Goal: Browse casually

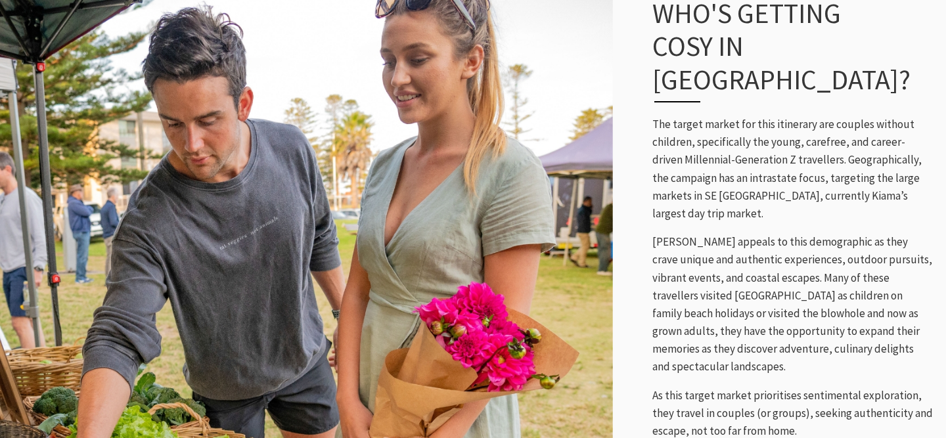
scroll to position [706, 0]
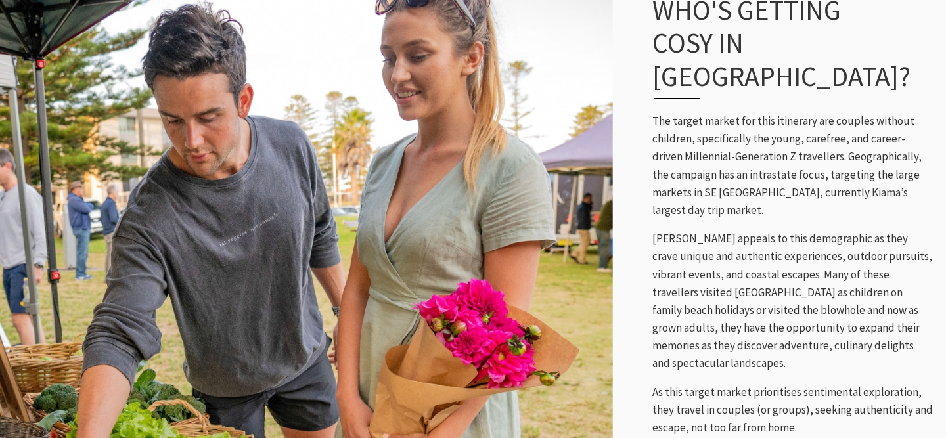
click at [108, 398] on img at bounding box center [306, 265] width 613 height 602
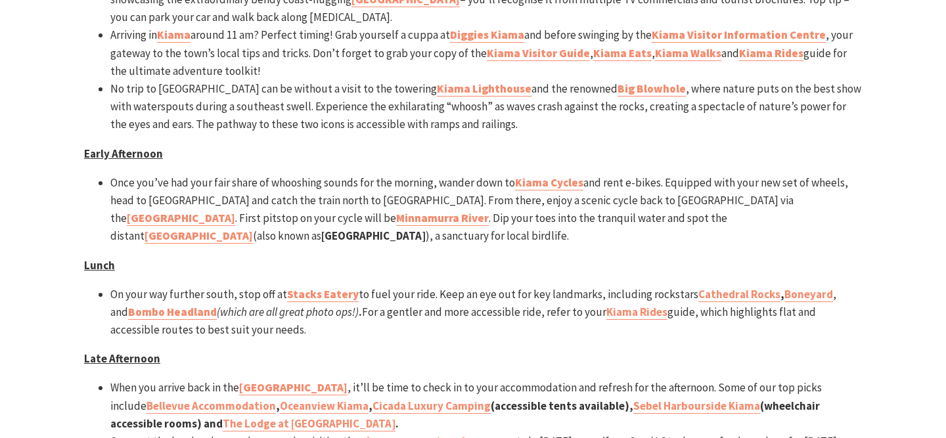
scroll to position [1508, 0]
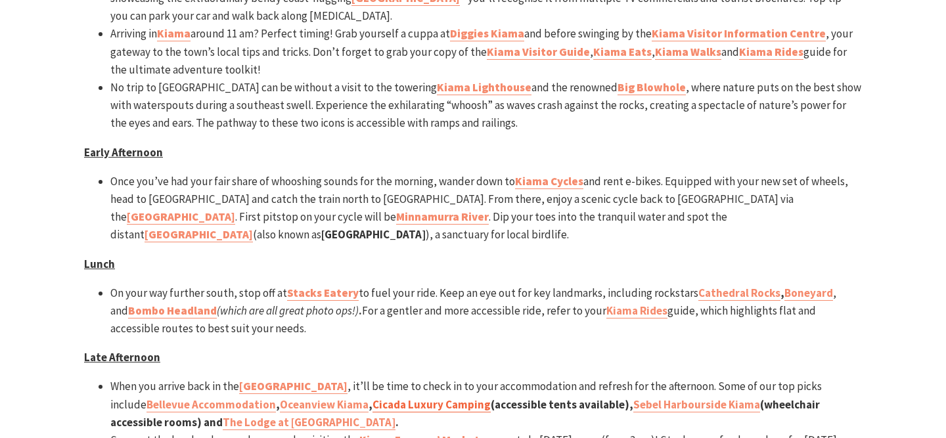
click at [417, 397] on link "Cicada Luxury Camping" at bounding box center [431, 404] width 118 height 15
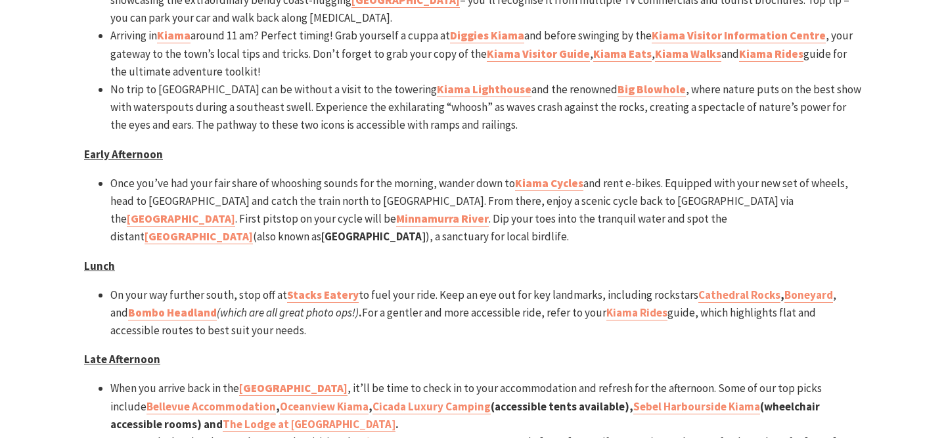
scroll to position [514, 943]
